Goal: Task Accomplishment & Management: Use online tool/utility

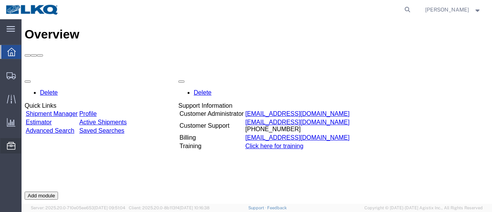
click at [0, 0] on span "Location Appointment" at bounding box center [0, 0] width 0 height 0
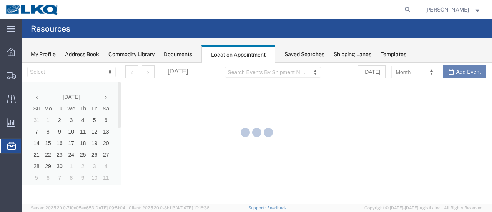
select select "28712"
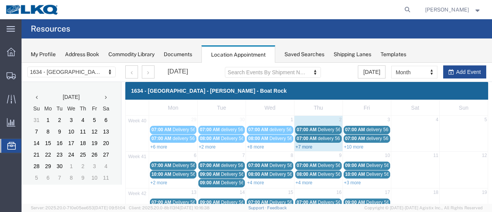
click at [299, 147] on link "+7 more" at bounding box center [303, 146] width 17 height 5
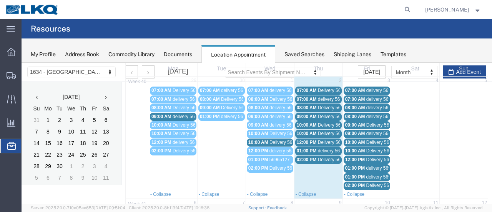
scroll to position [77, 0]
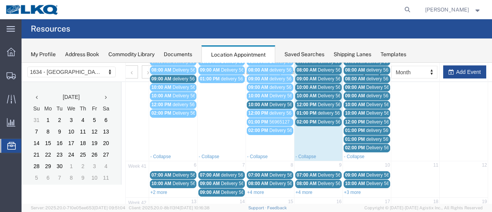
click at [279, 103] on span "Delivery 56607095" at bounding box center [288, 104] width 38 height 5
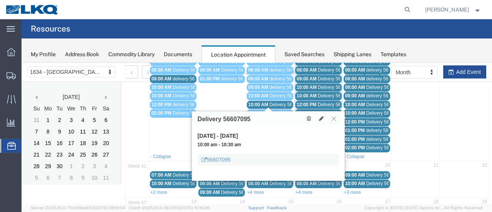
click at [335, 117] on icon at bounding box center [334, 118] width 4 height 5
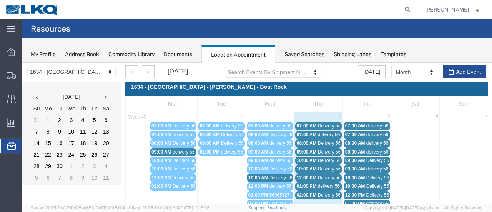
scroll to position [0, 0]
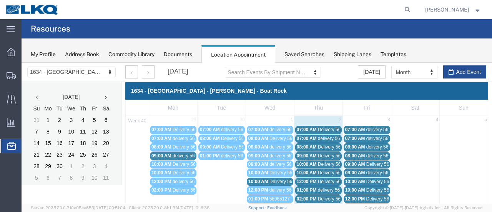
click at [320, 128] on span "Delivery 56621366" at bounding box center [337, 129] width 38 height 5
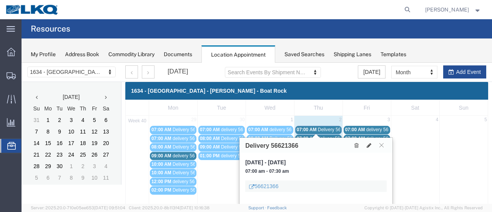
click at [327, 136] on span "delivery 56939405" at bounding box center [336, 138] width 37 height 5
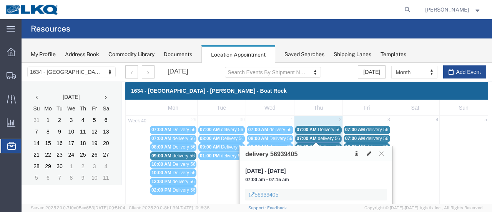
click at [328, 144] on span "Delivery 56621384" at bounding box center [337, 146] width 38 height 5
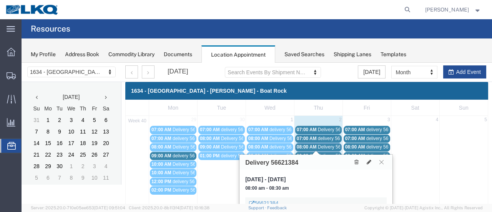
click at [381, 161] on icon at bounding box center [381, 161] width 4 height 5
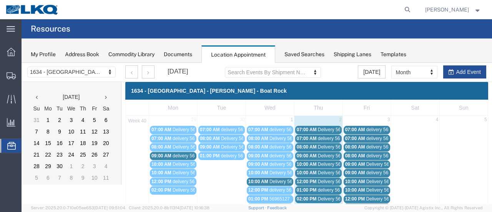
click at [336, 155] on span "Delivery 56621358" at bounding box center [337, 155] width 38 height 5
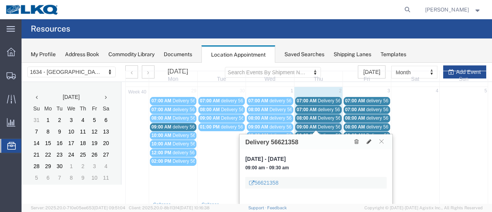
scroll to position [38, 0]
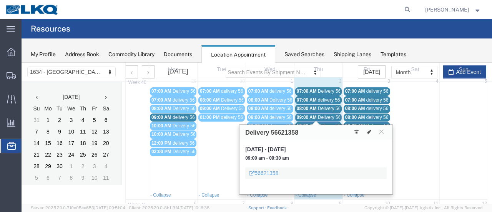
click at [327, 123] on span "Delivery 56607102" at bounding box center [337, 125] width 38 height 5
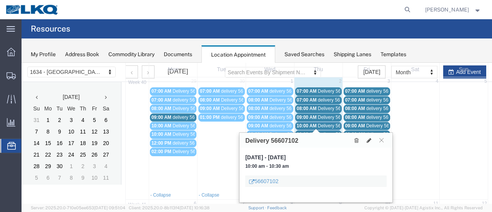
click at [329, 131] on span "Delivery 56621357" at bounding box center [337, 133] width 38 height 5
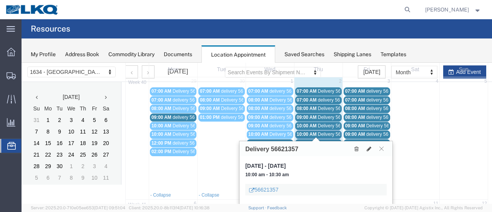
click at [328, 140] on span "Delivery 56621361" at bounding box center [337, 142] width 38 height 5
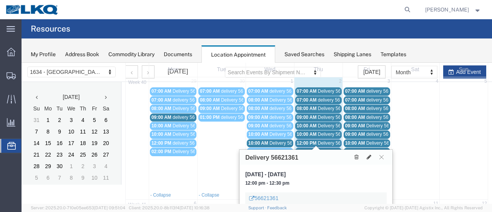
click at [328, 149] on span "delivery 56969508" at bounding box center [336, 151] width 37 height 5
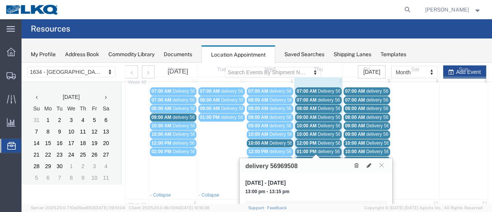
click at [328, 158] on span "Delivery 56607100" at bounding box center [337, 160] width 38 height 5
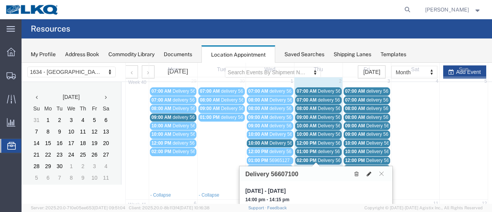
click at [369, 171] on icon at bounding box center [369, 173] width 5 height 5
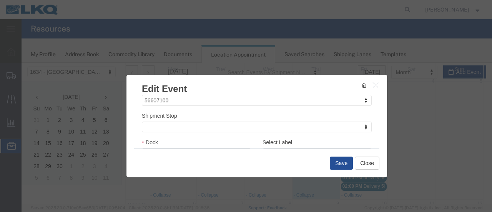
scroll to position [115, 0]
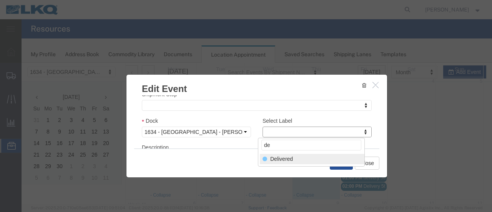
type input "de"
drag, startPoint x: 294, startPoint y: 158, endPoint x: 299, endPoint y: 159, distance: 5.5
select select "40"
click at [338, 162] on button "Save" at bounding box center [341, 162] width 23 height 13
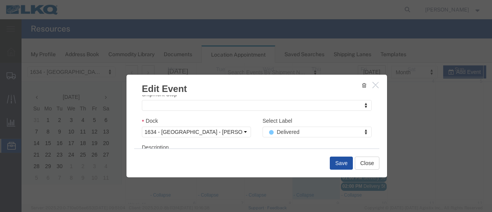
click at [340, 161] on button "Save" at bounding box center [341, 162] width 23 height 13
click at [337, 164] on button "Save" at bounding box center [341, 162] width 23 height 13
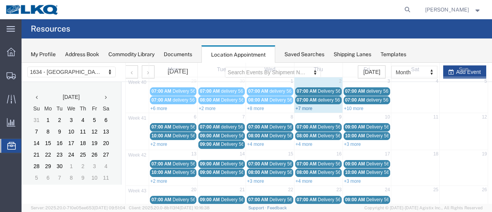
click at [297, 106] on link "+7 more" at bounding box center [303, 108] width 17 height 5
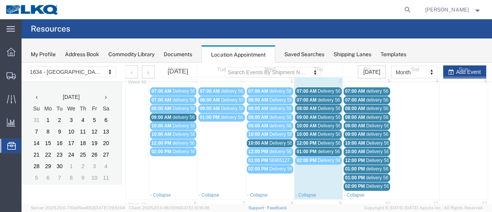
scroll to position [0, 0]
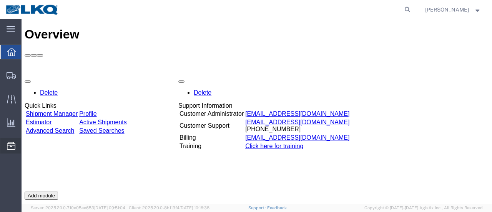
click at [0, 0] on span "Location Appointment" at bounding box center [0, 0] width 0 height 0
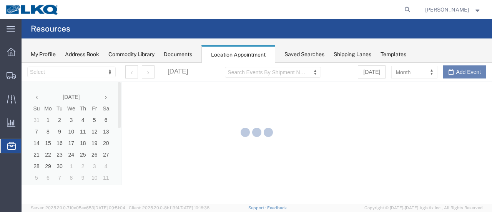
select select "28712"
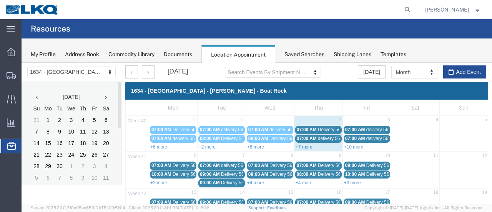
click at [297, 147] on link "+7 more" at bounding box center [303, 146] width 17 height 5
